Goal: Task Accomplishment & Management: Complete application form

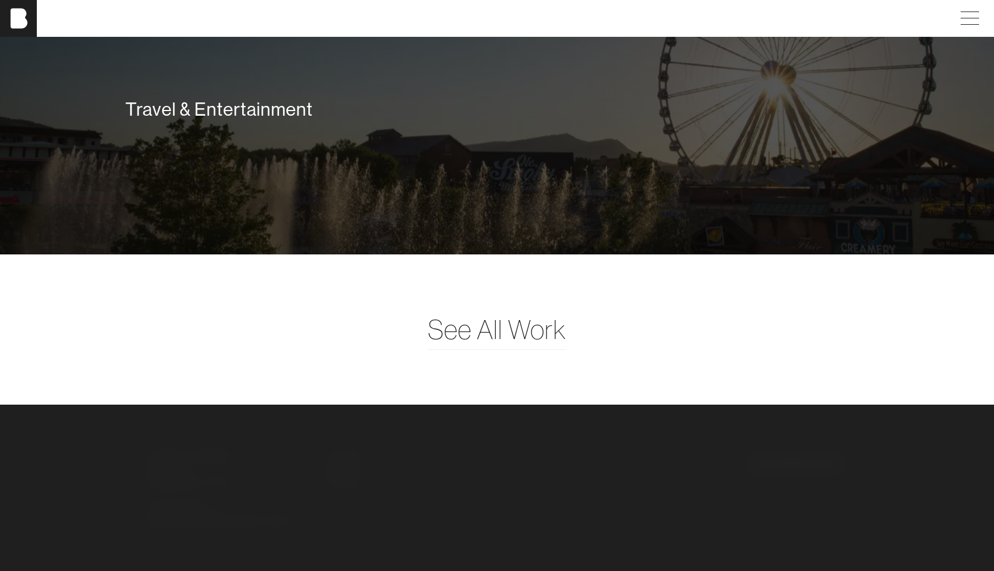
scroll to position [3133, 0]
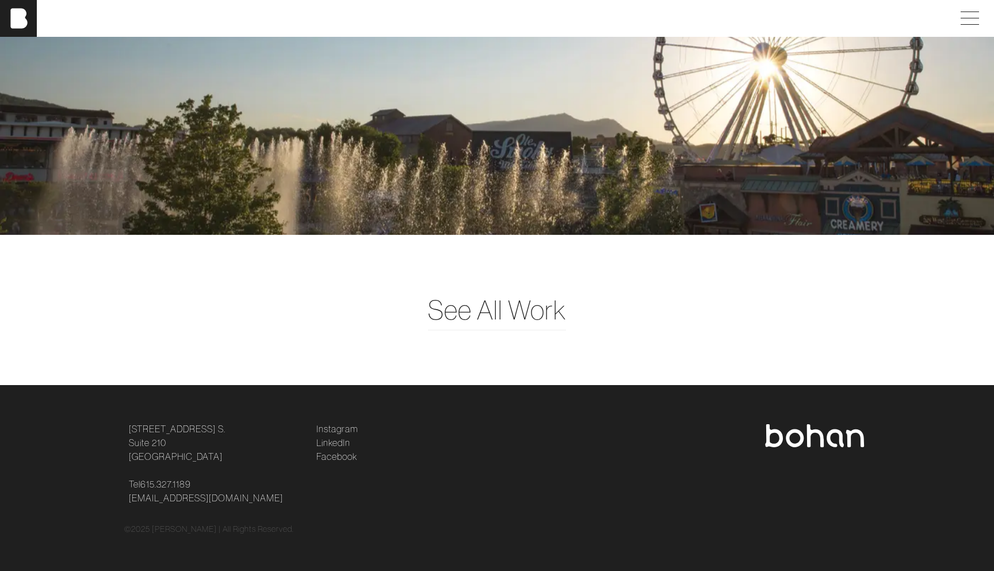
click at [809, 434] on img at bounding box center [814, 435] width 101 height 23
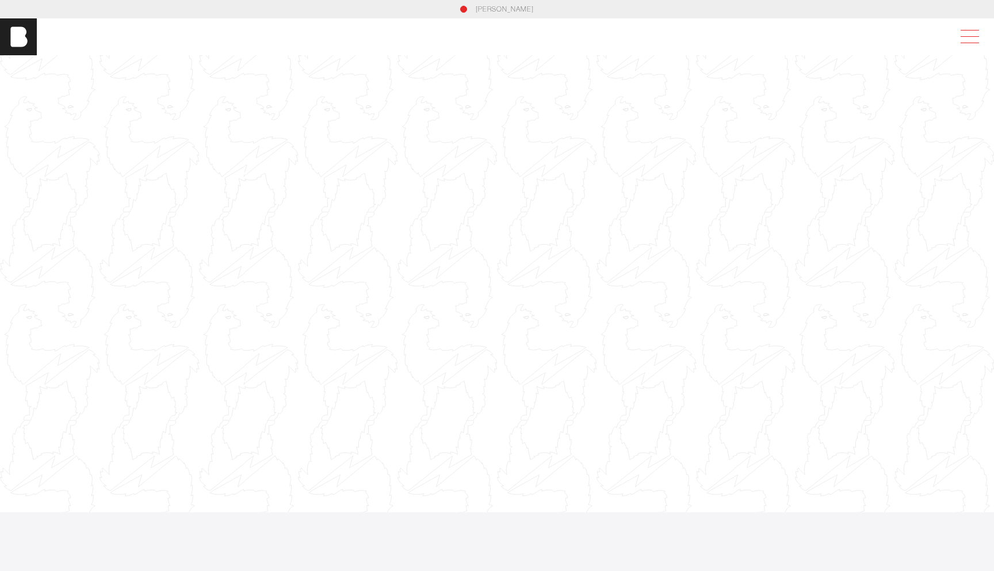
click at [974, 32] on span at bounding box center [967, 36] width 26 height 21
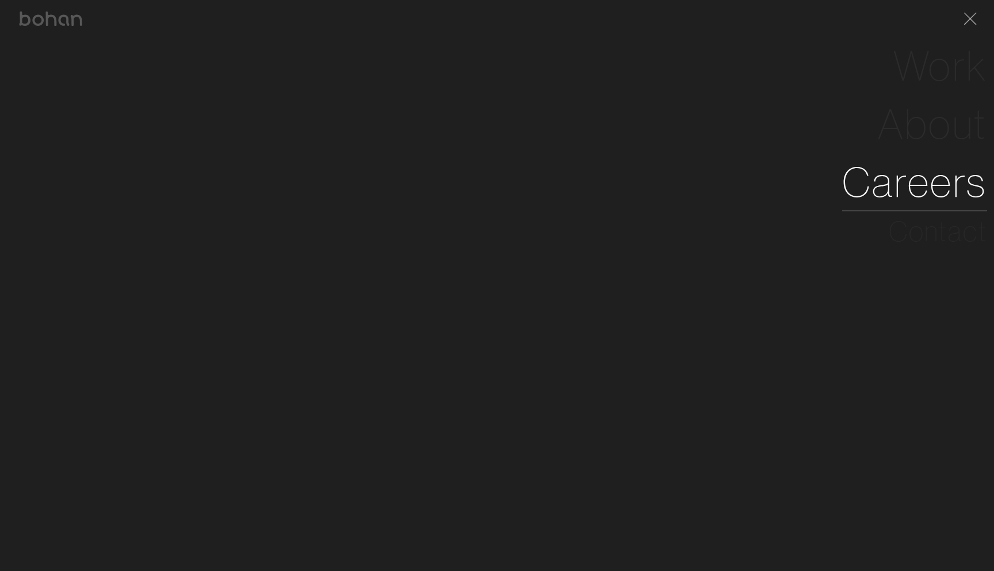
click at [911, 185] on link "Careers" at bounding box center [914, 182] width 145 height 58
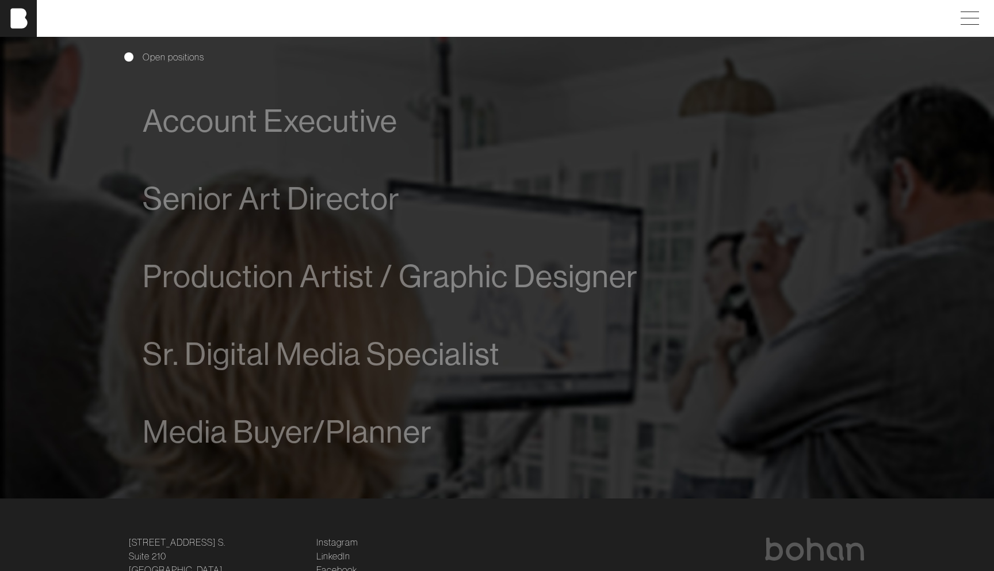
scroll to position [679, 0]
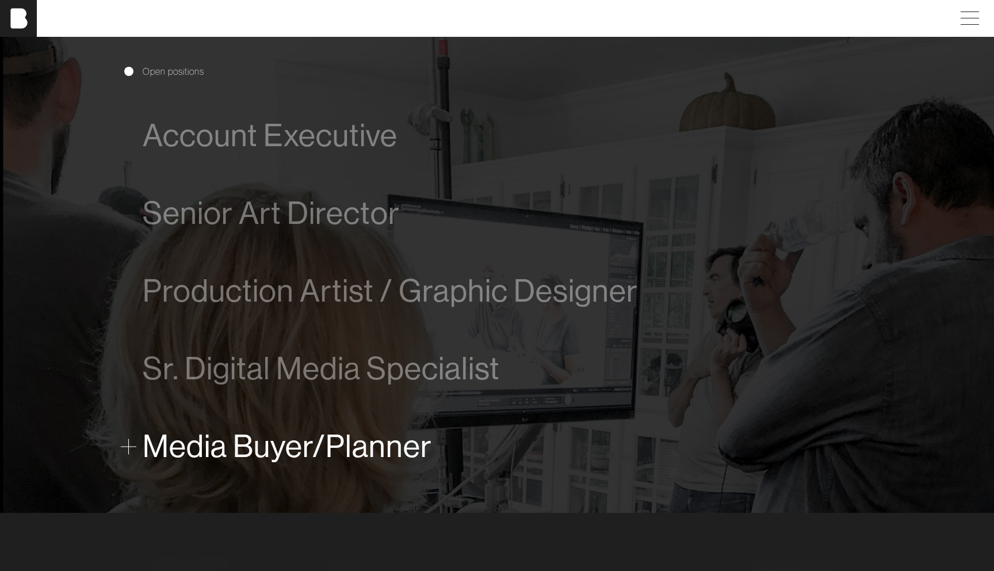
click at [125, 441] on span at bounding box center [129, 446] width 16 height 16
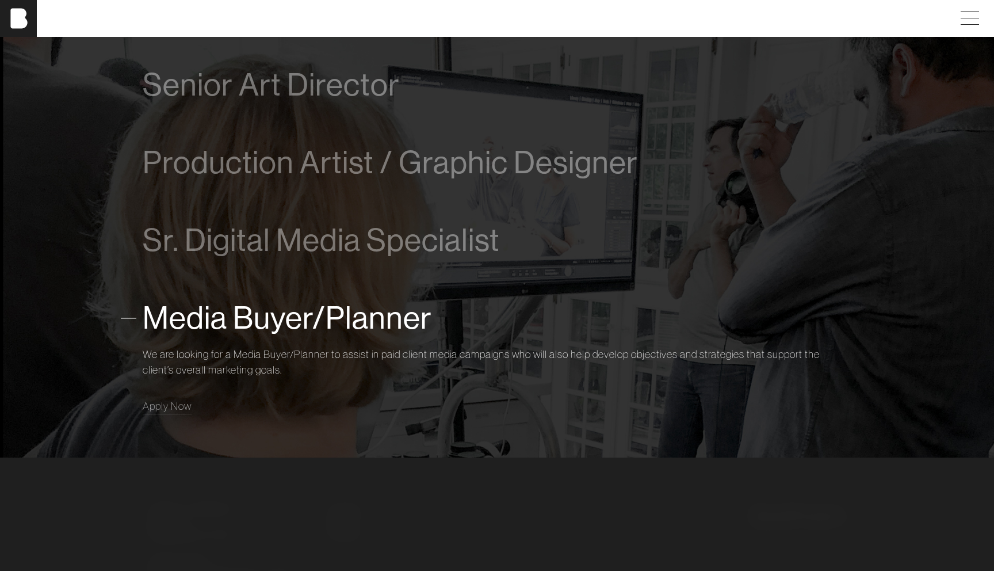
scroll to position [807, 0]
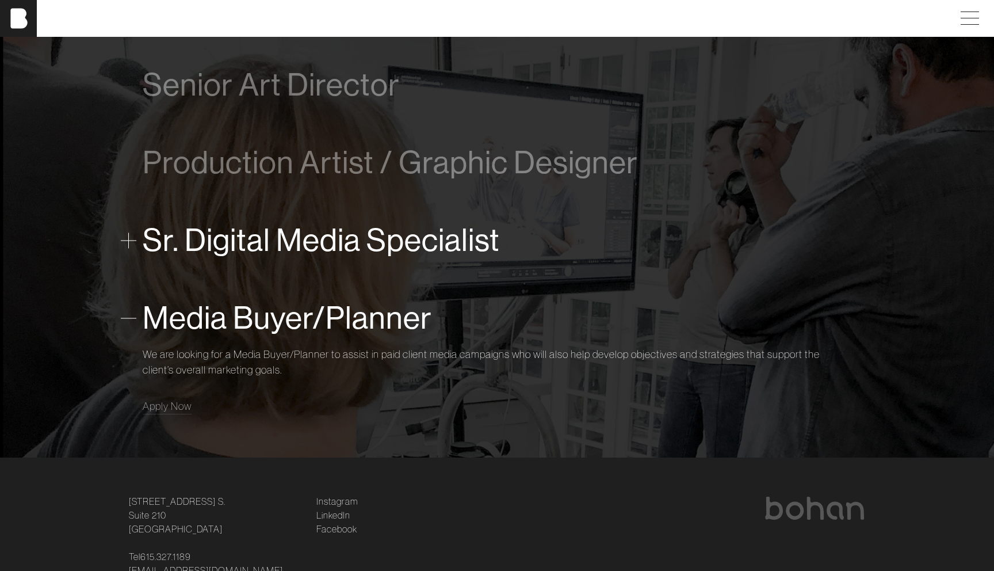
click at [332, 227] on span "Sr. Digital Media Specialist" at bounding box center [321, 240] width 357 height 35
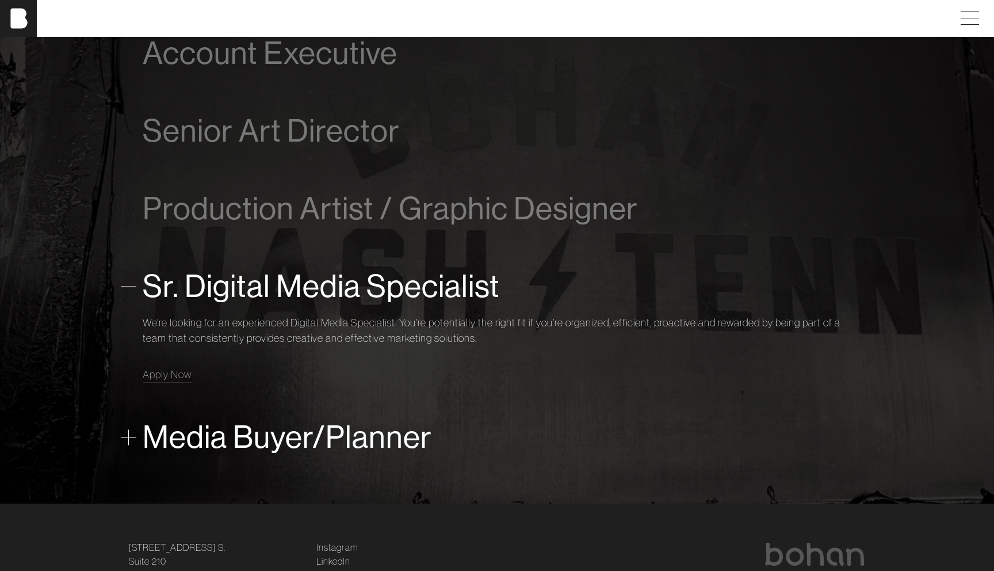
scroll to position [740, 0]
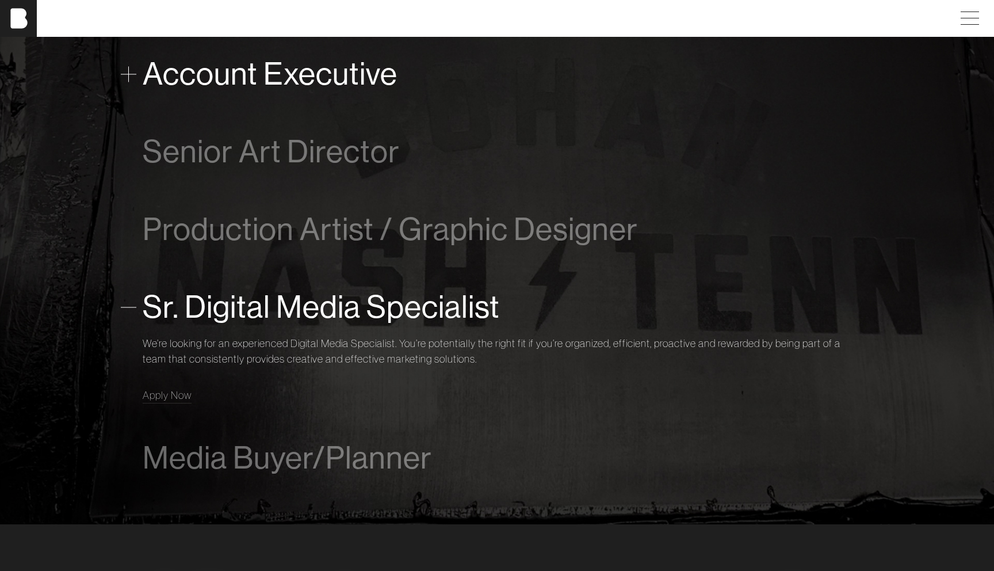
click at [346, 73] on span "Account Executive" at bounding box center [270, 73] width 255 height 35
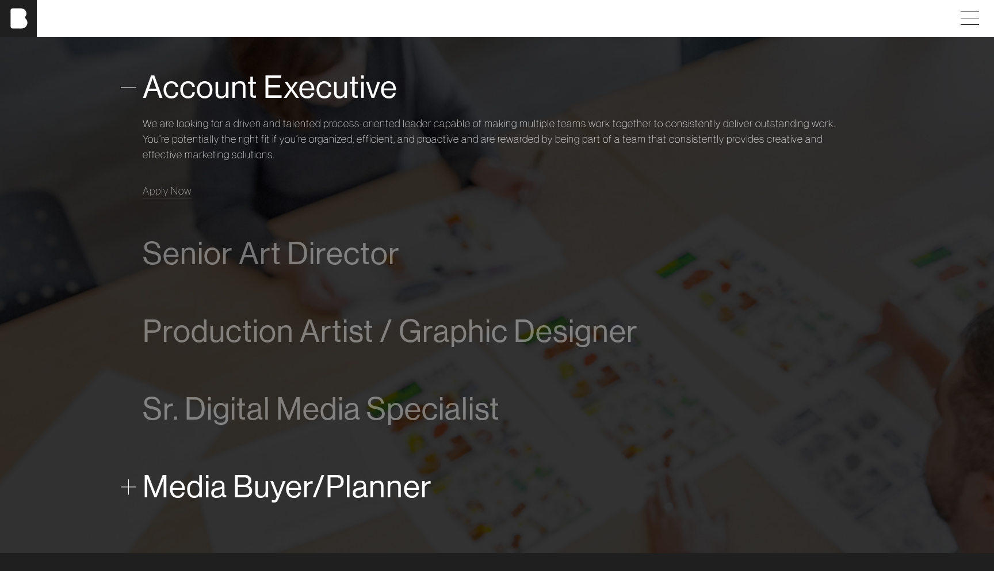
click at [344, 495] on span "Media Buyer/Planner" at bounding box center [287, 486] width 289 height 35
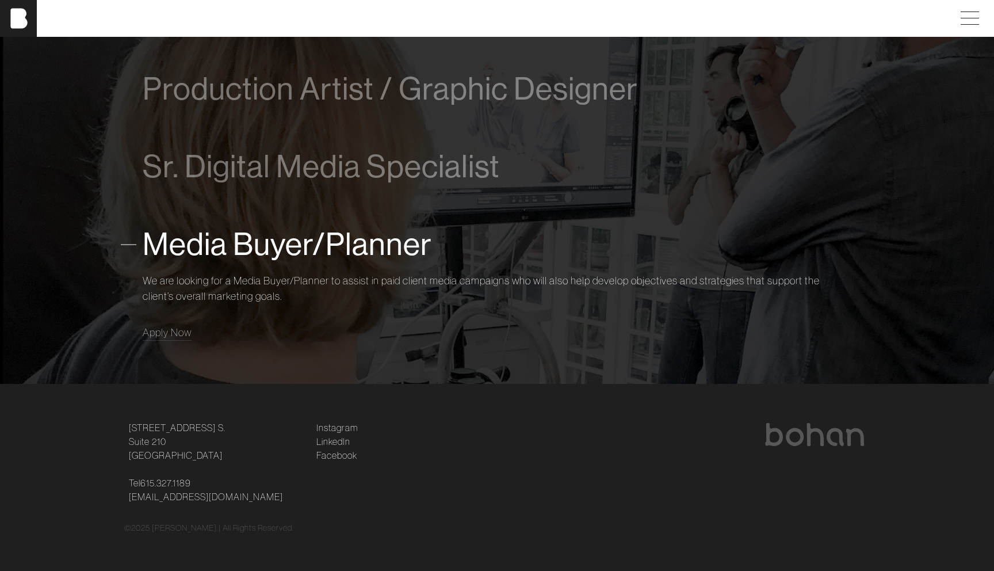
scroll to position [880, 0]
click at [177, 334] on span "Apply Now" at bounding box center [167, 332] width 49 height 13
click at [265, 242] on span "Media Buyer/Planner" at bounding box center [287, 244] width 289 height 35
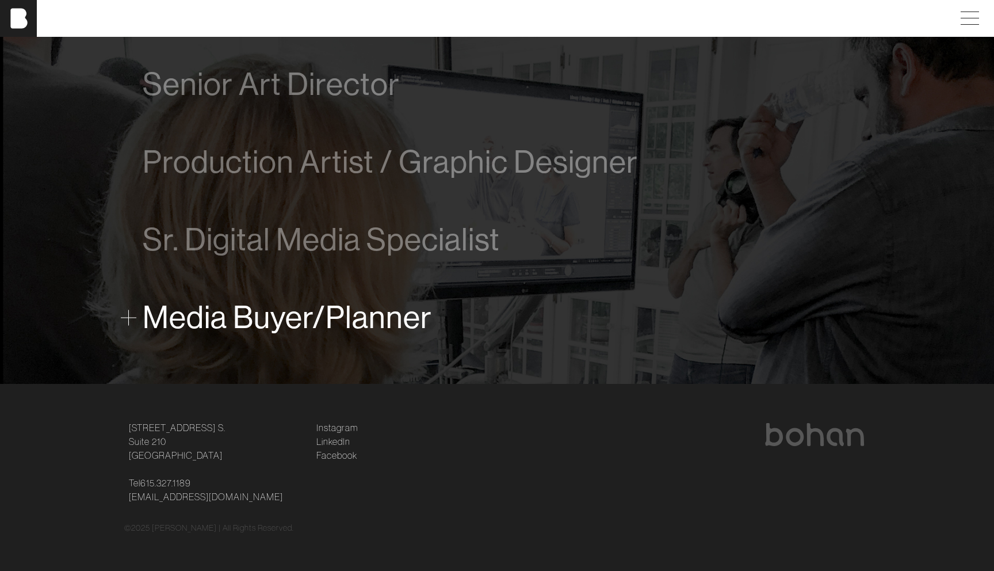
scroll to position [807, 0]
